Goal: Communication & Community: Answer question/provide support

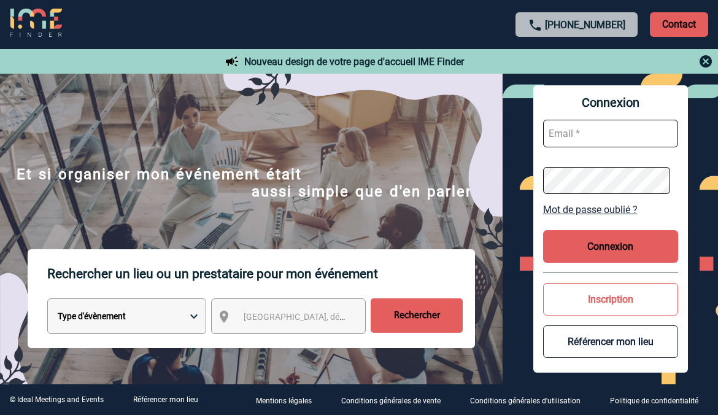
click at [581, 141] on input "text" at bounding box center [610, 134] width 135 height 28
type input "[EMAIL_ADDRESS][DOMAIN_NAME]"
click at [607, 238] on button "Connexion" at bounding box center [610, 246] width 135 height 33
click at [580, 137] on input "text" at bounding box center [610, 134] width 135 height 28
type input "[EMAIL_ADDRESS][DOMAIN_NAME]"
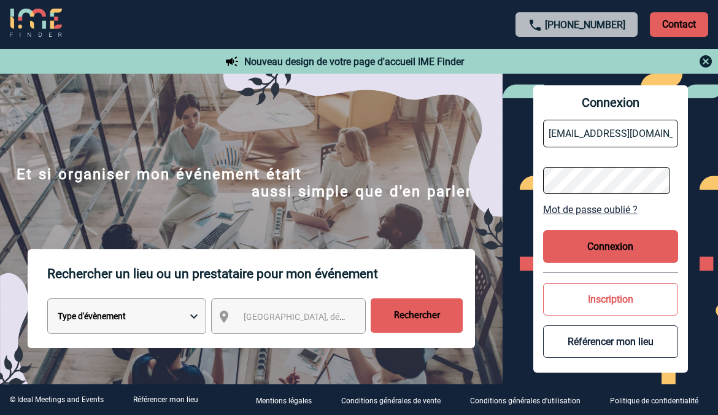
click at [604, 242] on button "Connexion" at bounding box center [610, 246] width 135 height 33
click at [563, 125] on input "text" at bounding box center [610, 134] width 135 height 28
type input "[EMAIL_ADDRESS][DOMAIN_NAME]"
click at [573, 160] on form "[EMAIL_ADDRESS][DOMAIN_NAME]" at bounding box center [610, 157] width 135 height 95
click at [610, 246] on button "Connexion" at bounding box center [610, 246] width 135 height 33
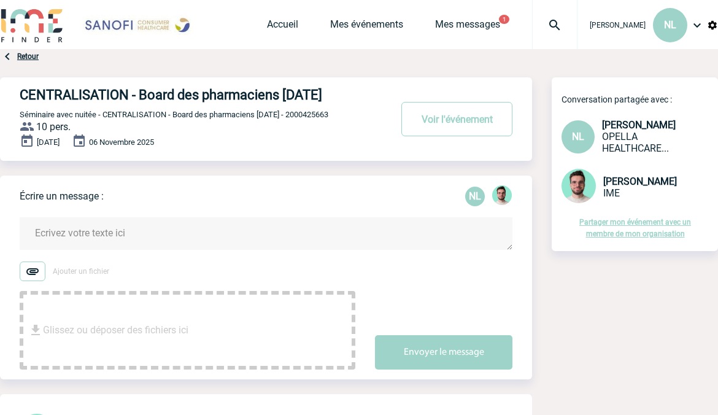
click at [118, 250] on textarea at bounding box center [266, 233] width 493 height 33
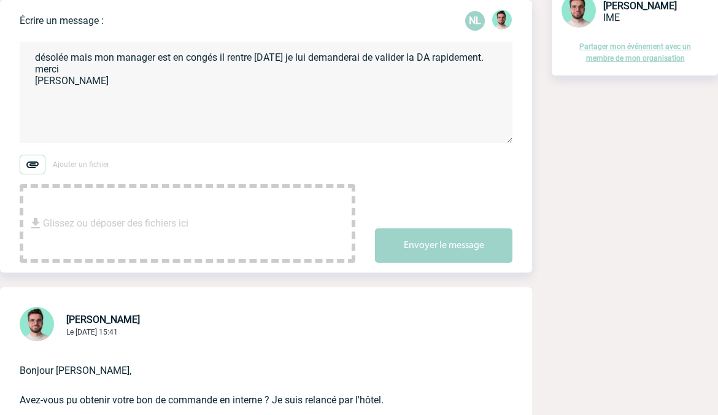
scroll to position [184, 0]
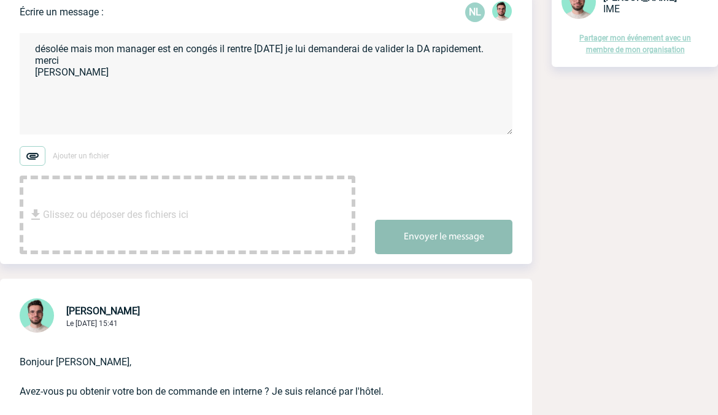
type textarea "désolée mais mon manager est en congés il rentre lundi je lui demanderai de val…"
click at [417, 254] on button "Envoyer le message" at bounding box center [443, 237] width 137 height 34
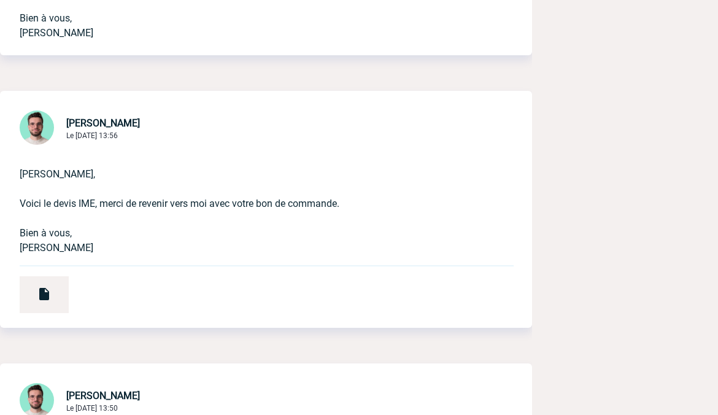
scroll to position [798, 0]
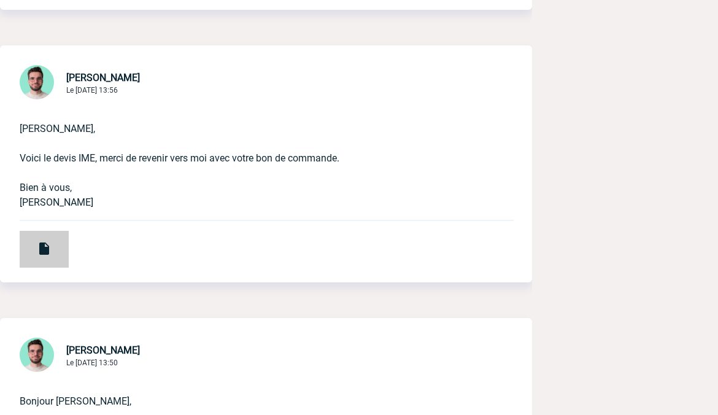
click at [55, 262] on div at bounding box center [44, 249] width 49 height 37
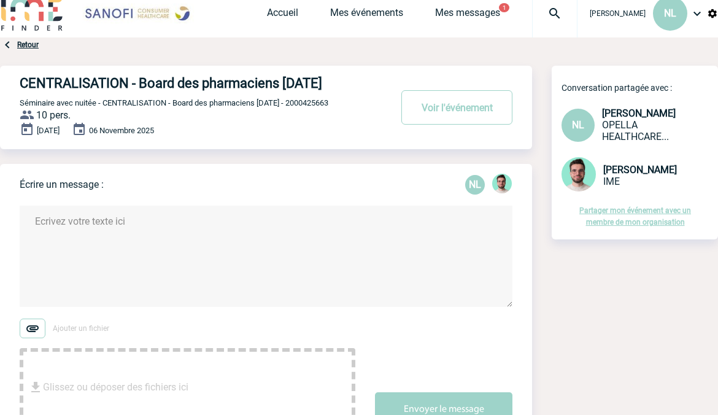
scroll to position [0, 0]
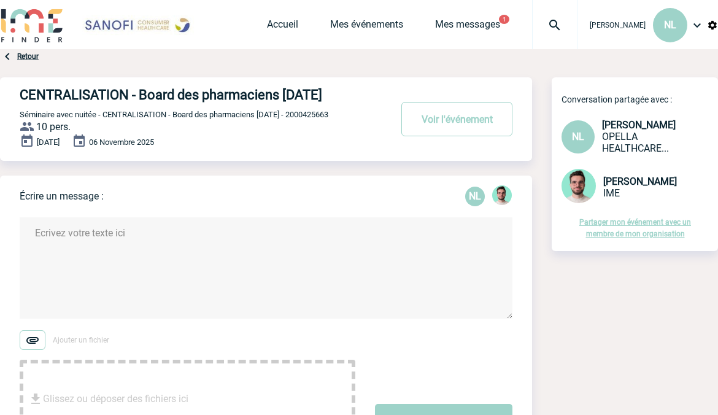
click at [150, 247] on textarea at bounding box center [266, 267] width 493 height 101
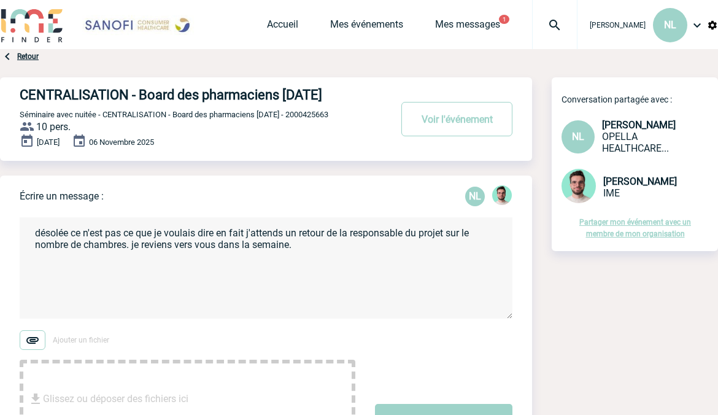
scroll to position [184, 0]
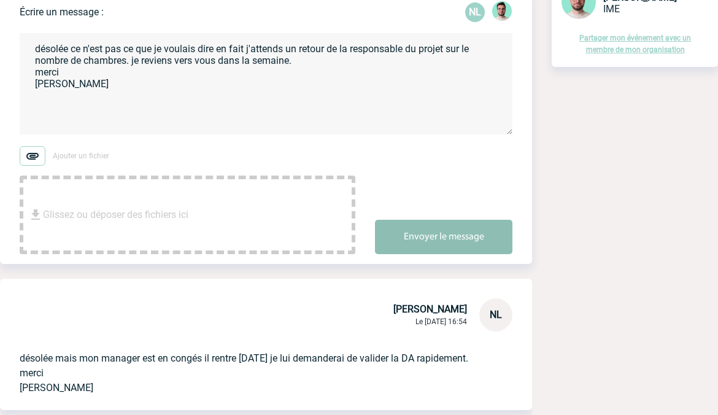
type textarea "désolée ce n'est pas ce que je voulais dire en fait j'attends un retour de la r…"
click at [482, 253] on button "Envoyer le message" at bounding box center [443, 237] width 137 height 34
